Goal: Task Accomplishment & Management: Use online tool/utility

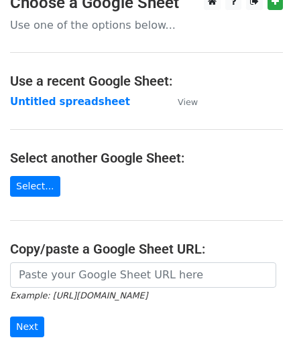
scroll to position [134, 0]
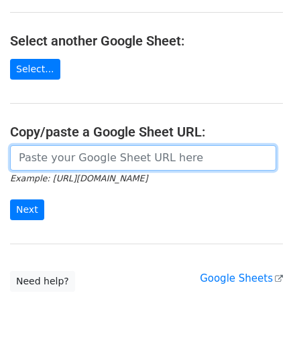
click at [69, 163] on input "url" at bounding box center [143, 157] width 266 height 25
paste input "https://docs.google.com/spreadsheets/d/1qjCFVa-05buhFcYJuT2WZlyUR3I3swT0oH3fUCh…"
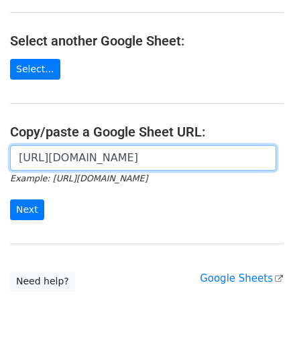
scroll to position [0, 284]
type input "https://docs.google.com/spreadsheets/d/1qjCFVa-05buhFcYJuT2WZlyUR3I3swT0oH3fUCh…"
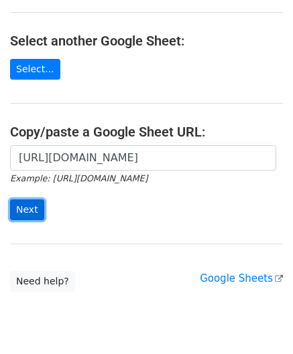
click at [25, 212] on input "Next" at bounding box center [27, 209] width 34 height 21
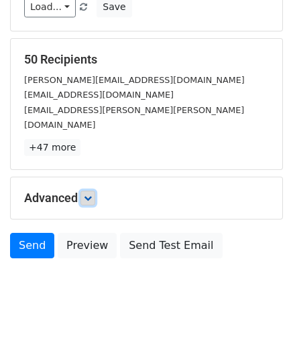
click at [90, 194] on icon at bounding box center [88, 198] width 8 height 8
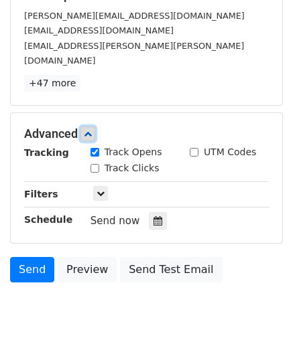
scroll to position [230, 0]
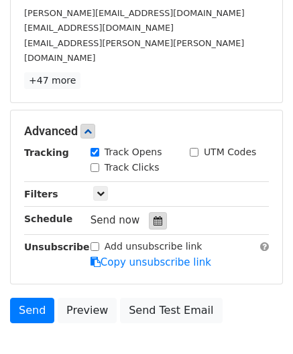
click at [156, 212] on div at bounding box center [158, 220] width 18 height 17
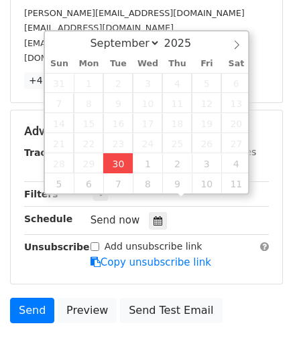
type input "[DATE] 14:16"
type input "02"
type input "16"
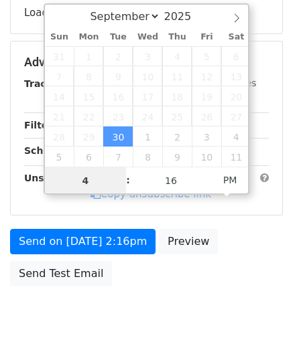
drag, startPoint x: 98, startPoint y: 182, endPoint x: 27, endPoint y: 186, distance: 71.7
click at [27, 186] on body "New Campaign Daily emails left: 50 Google Sheet: Untitled spreadsheet Variables…" at bounding box center [146, 63] width 293 height 567
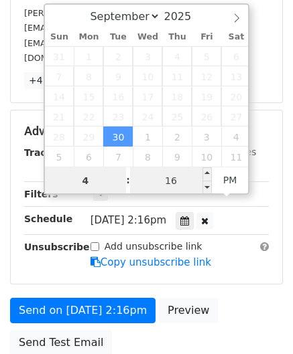
type input "4"
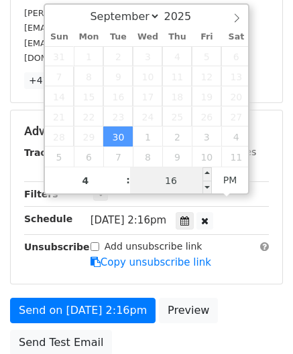
type input "[DATE] 16:16"
type input "04"
click at [182, 181] on input "16" at bounding box center [171, 180] width 82 height 27
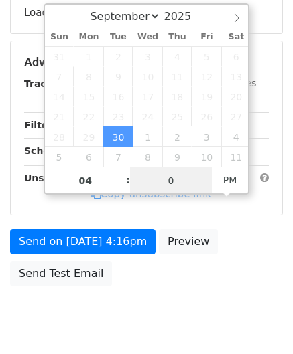
type input "00"
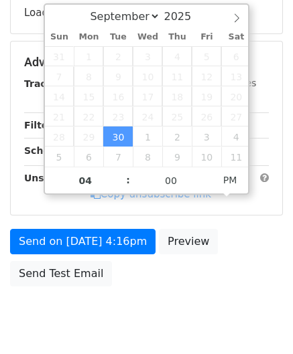
type input "[DATE] 16:00"
click at [262, 259] on div "Send on [DATE] 4:16pm Preview Send Test Email" at bounding box center [146, 261] width 293 height 64
